Goal: Task Accomplishment & Management: Use online tool/utility

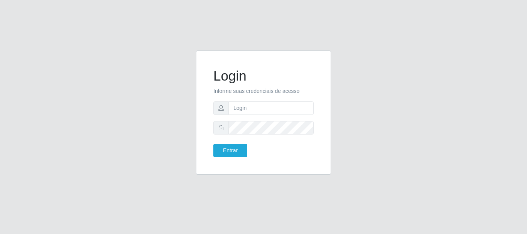
drag, startPoint x: 251, startPoint y: 101, endPoint x: 244, endPoint y: 111, distance: 12.0
click at [250, 102] on form "Login Informe suas credenciais de acesso Entrar" at bounding box center [263, 112] width 100 height 89
click at [244, 105] on input "text" at bounding box center [270, 107] width 85 height 13
type input "ritaiwof@B5"
click at [232, 150] on button "Entrar" at bounding box center [230, 150] width 34 height 13
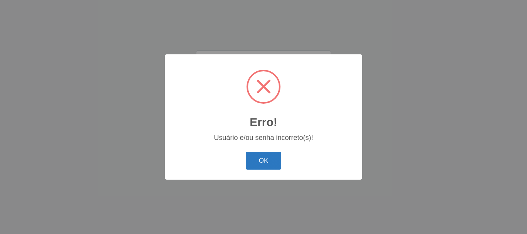
click at [263, 162] on button "OK" at bounding box center [264, 161] width 36 height 18
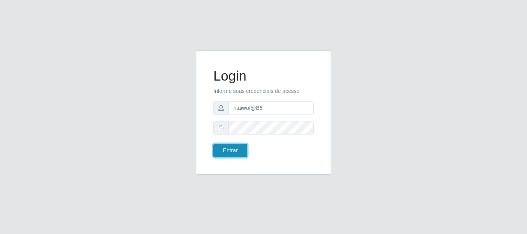
click at [232, 152] on button "Entrar" at bounding box center [230, 150] width 34 height 13
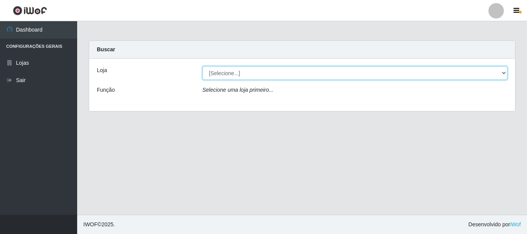
click at [497, 76] on select "[Selecione...] Bemais Supermercados - B5 Anatólia" at bounding box center [354, 72] width 305 height 13
select select "405"
click at [202, 66] on select "[Selecione...] Bemais Supermercados - B5 Anatólia" at bounding box center [354, 72] width 305 height 13
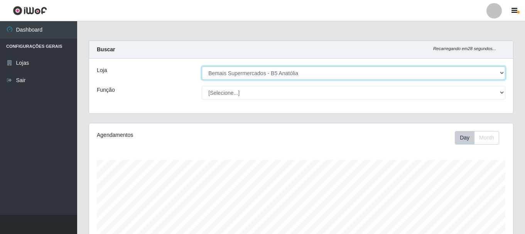
scroll to position [160, 424]
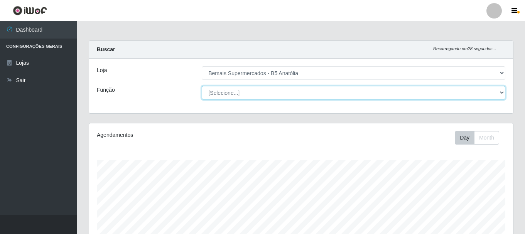
click at [499, 93] on select "[Selecione...] ASG ASG + ASG ++ Auxiliar de Estacionamento Auxiliar de Estacion…" at bounding box center [353, 92] width 303 height 13
select select "82"
click at [202, 86] on select "[Selecione...] ASG ASG + ASG ++ Auxiliar de Estacionamento Auxiliar de Estacion…" at bounding box center [353, 92] width 303 height 13
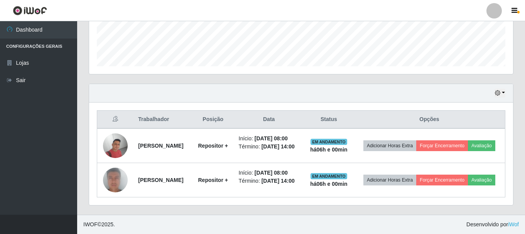
scroll to position [221, 0]
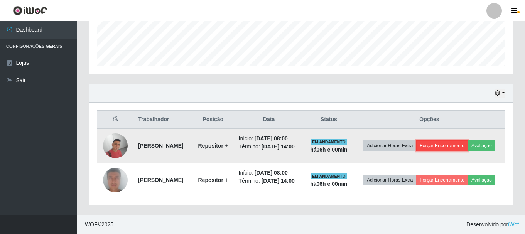
click at [457, 140] on button "Forçar Encerramento" at bounding box center [442, 145] width 52 height 11
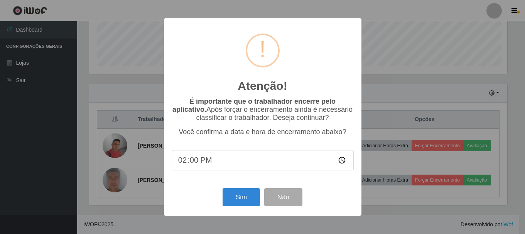
scroll to position [160, 420]
click at [247, 198] on button "Sim" at bounding box center [241, 197] width 37 height 18
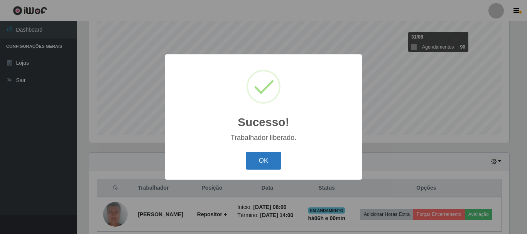
click at [262, 162] on button "OK" at bounding box center [264, 161] width 36 height 18
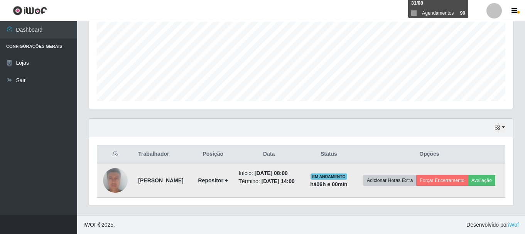
scroll to position [179, 0]
click at [453, 175] on button "Forçar Encerramento" at bounding box center [442, 180] width 52 height 11
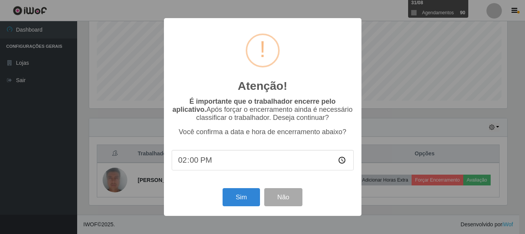
scroll to position [160, 420]
click at [243, 197] on button "Sim" at bounding box center [241, 197] width 37 height 18
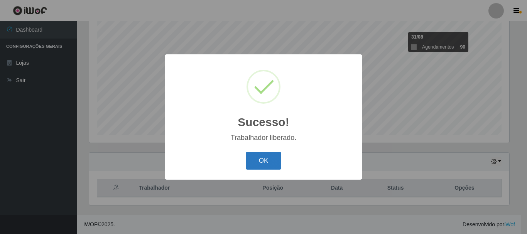
drag, startPoint x: 257, startPoint y: 160, endPoint x: 260, endPoint y: 154, distance: 6.7
click at [258, 157] on button "OK" at bounding box center [264, 161] width 36 height 18
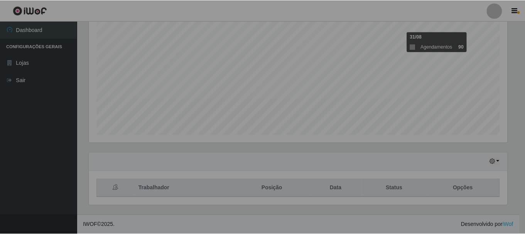
scroll to position [160, 424]
